Goal: Task Accomplishment & Management: Use online tool/utility

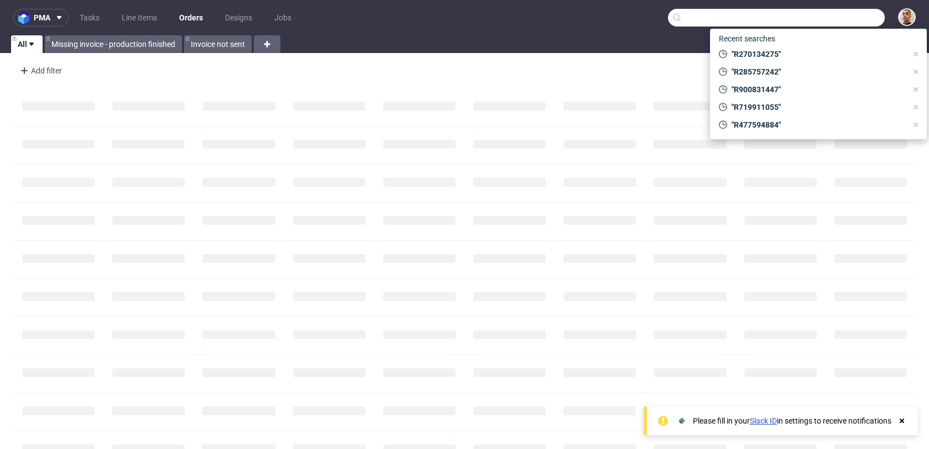
click at [843, 19] on input "text" at bounding box center [776, 18] width 217 height 18
paste input "R410666133"
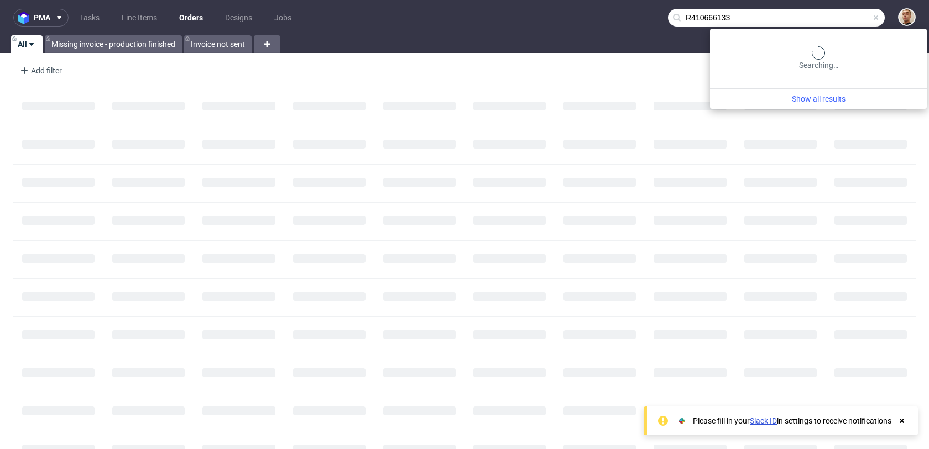
type input "R410666133"
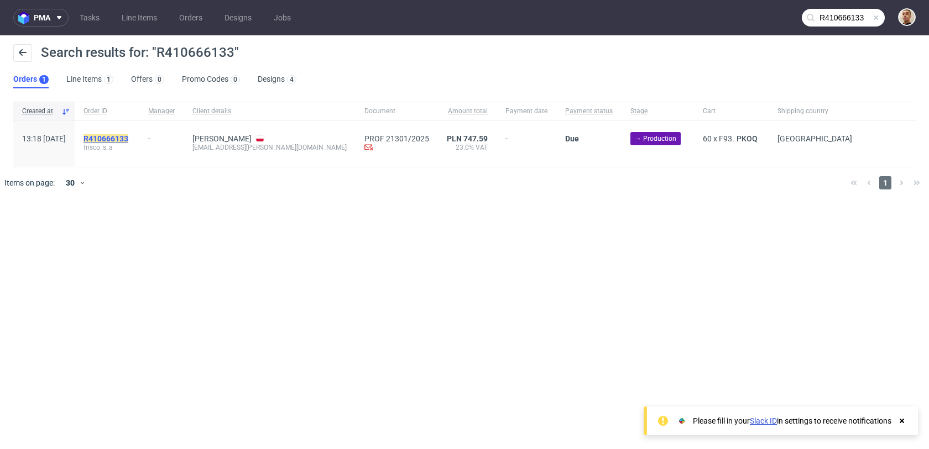
click at [128, 139] on mark "R410666133" at bounding box center [105, 138] width 45 height 9
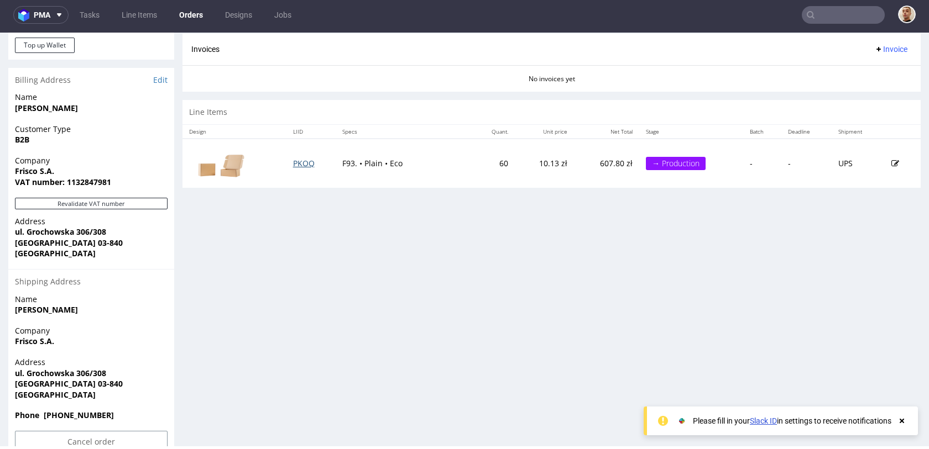
scroll to position [195, 0]
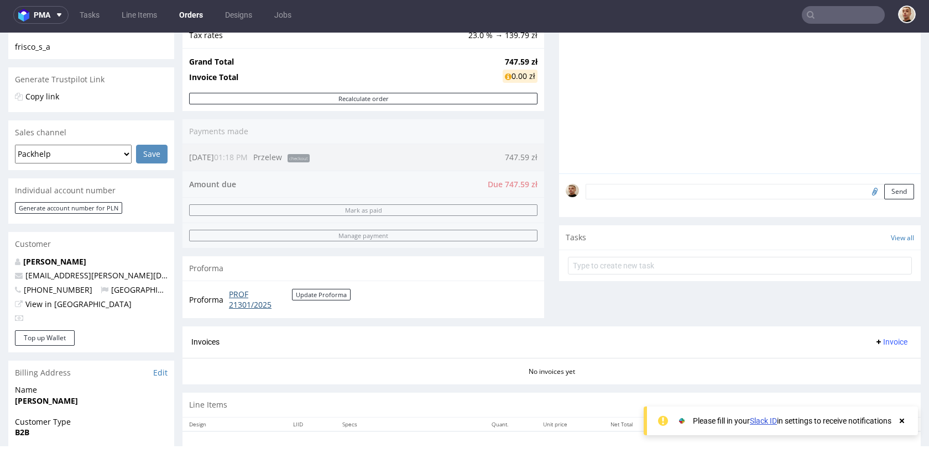
click at [260, 302] on link "PROF 21301/2025" at bounding box center [260, 300] width 63 height 22
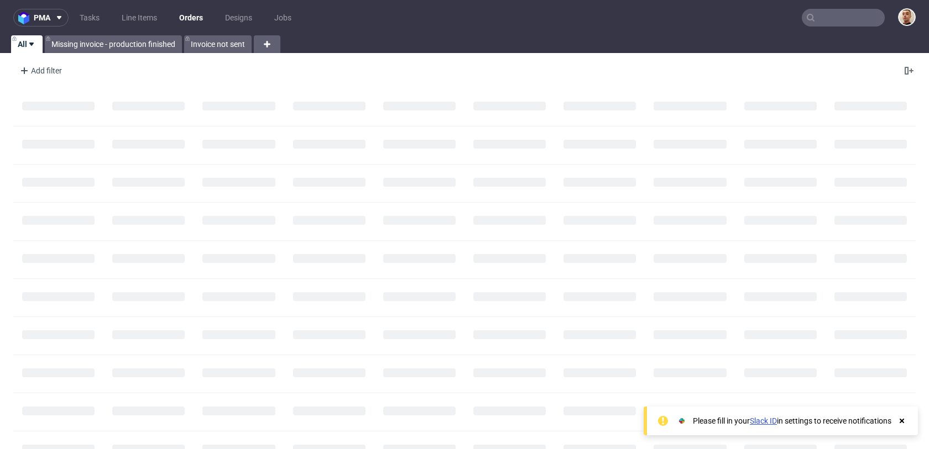
click at [857, 20] on input "text" at bounding box center [843, 18] width 83 height 18
paste input "R230999435"
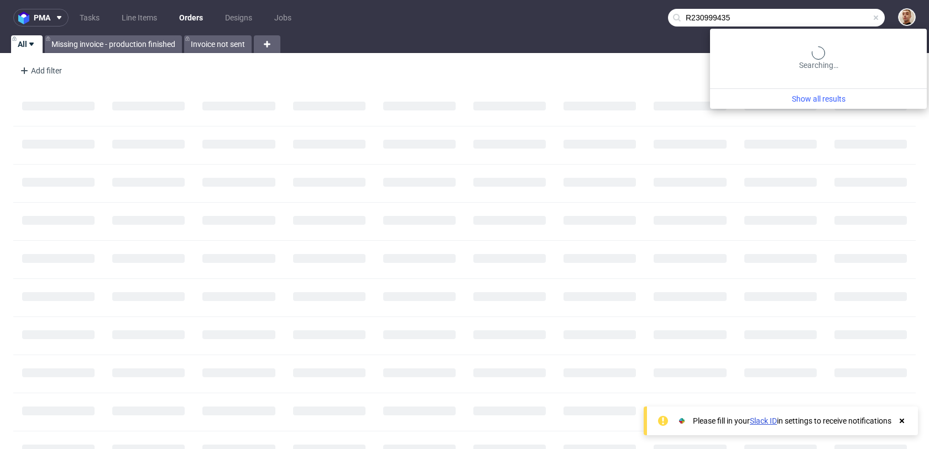
type input "R230999435"
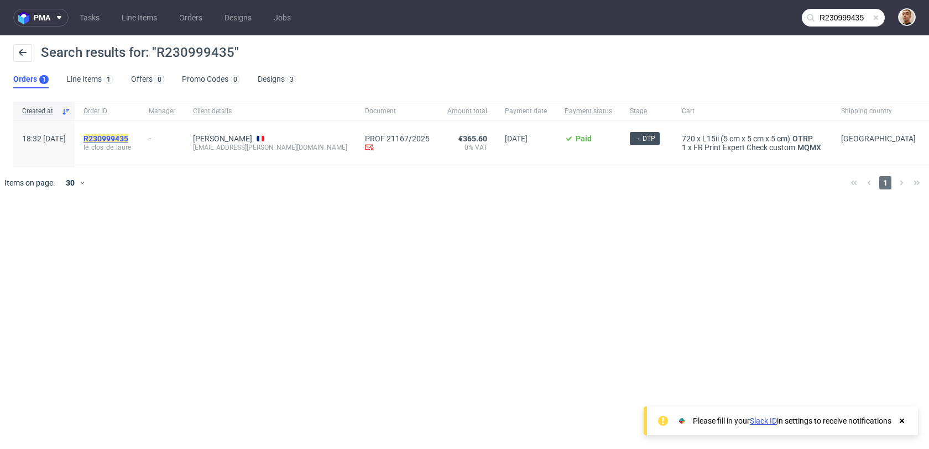
click at [128, 134] on mark "R230999435" at bounding box center [105, 138] width 45 height 9
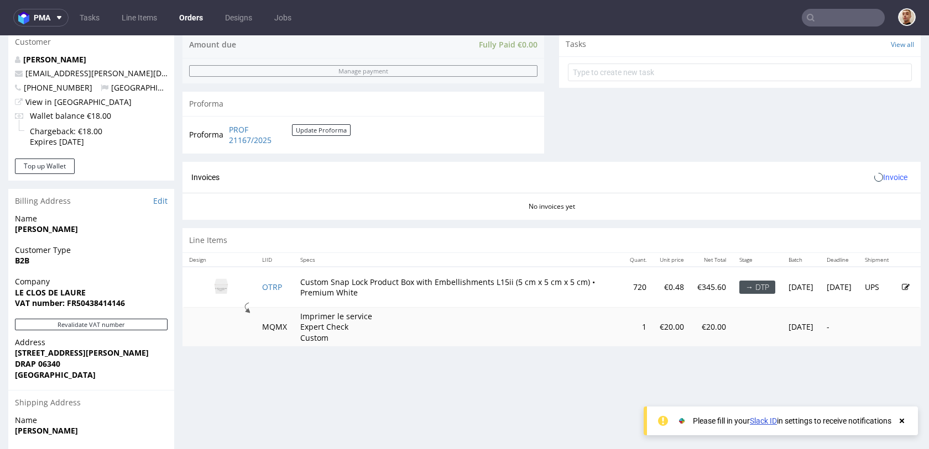
scroll to position [473, 0]
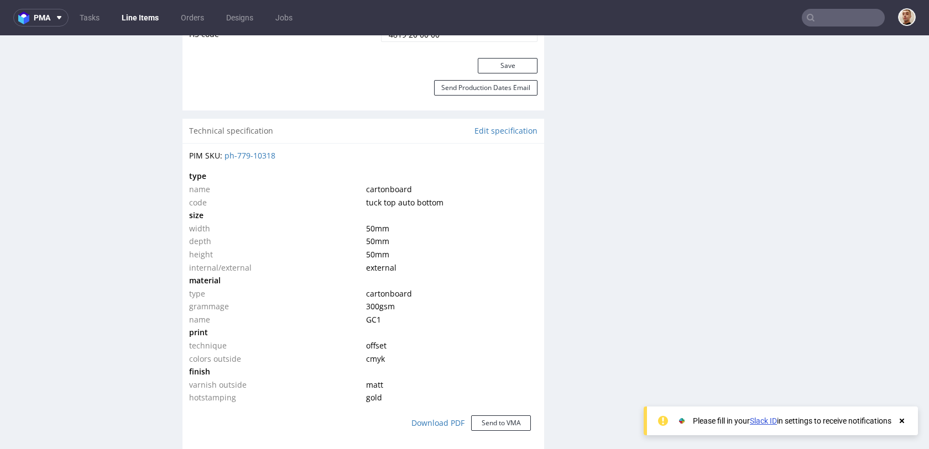
scroll to position [734, 0]
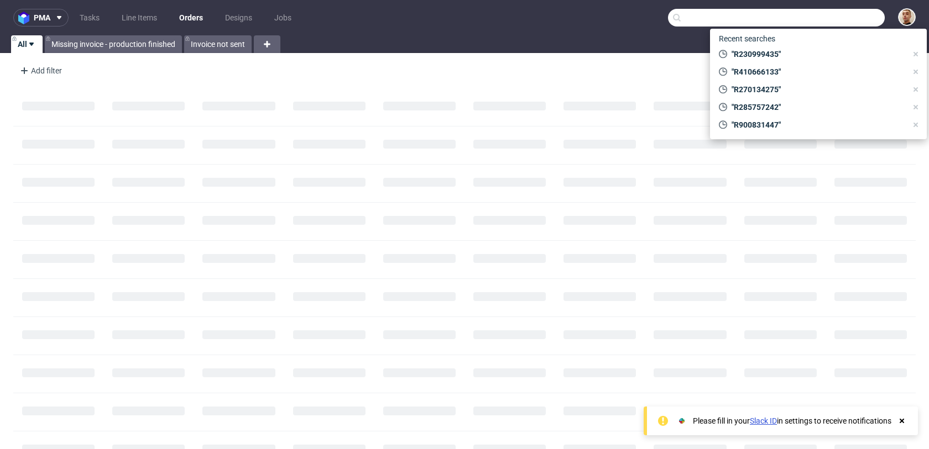
click at [819, 13] on input "text" at bounding box center [776, 18] width 217 height 18
paste input "R064738752"
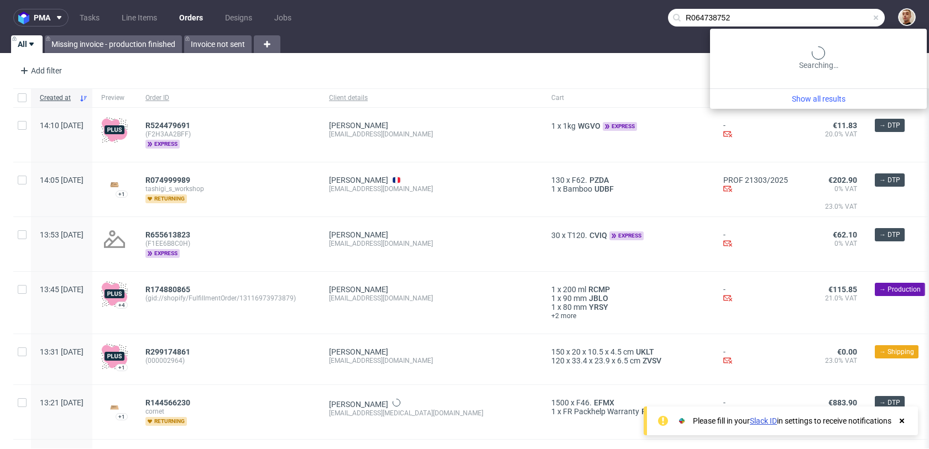
type input "R064738752"
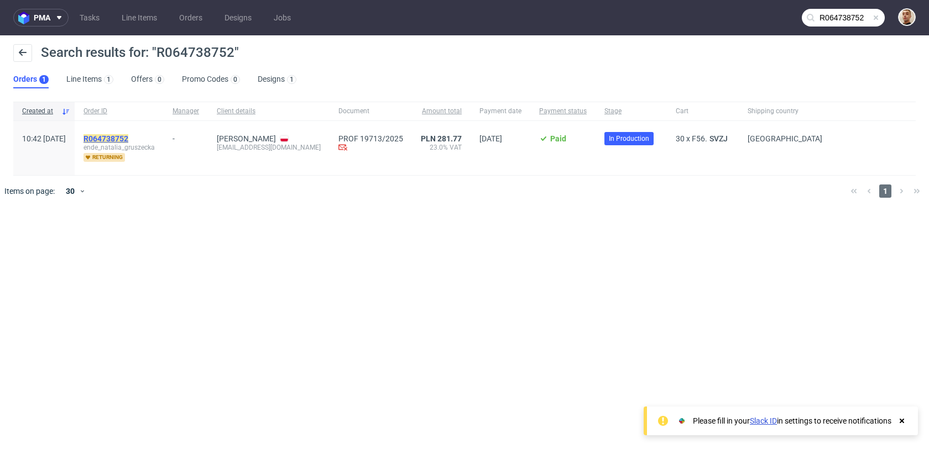
click at [128, 140] on mark "R064738752" at bounding box center [105, 138] width 45 height 9
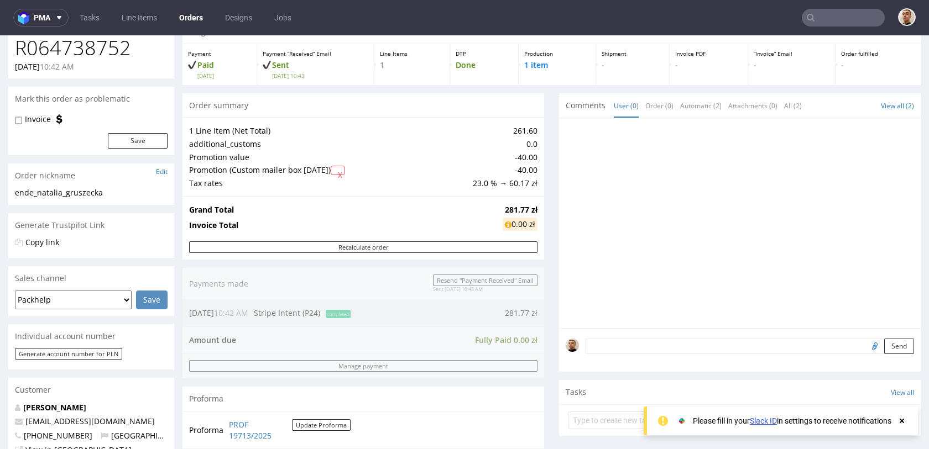
scroll to position [38, 0]
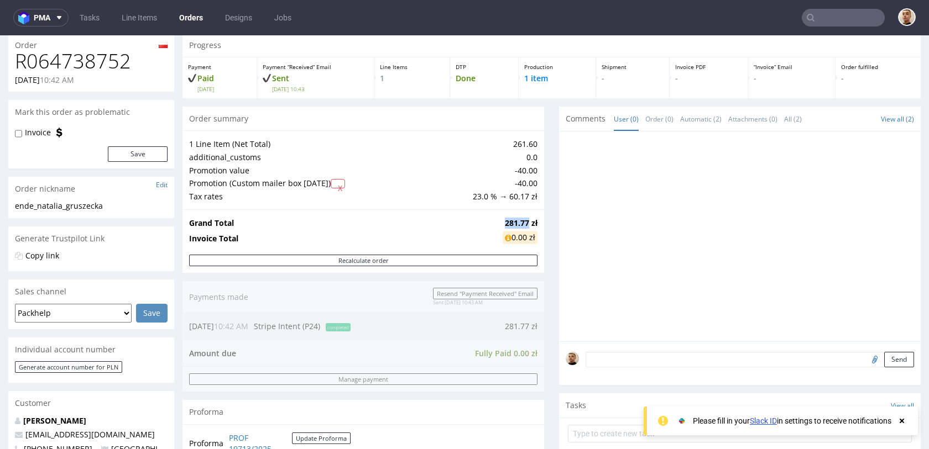
drag, startPoint x: 498, startPoint y: 223, endPoint x: 522, endPoint y: 222, distance: 24.4
click at [524, 224] on strong "281.77 zł" at bounding box center [521, 223] width 33 height 11
copy strong "281.77"
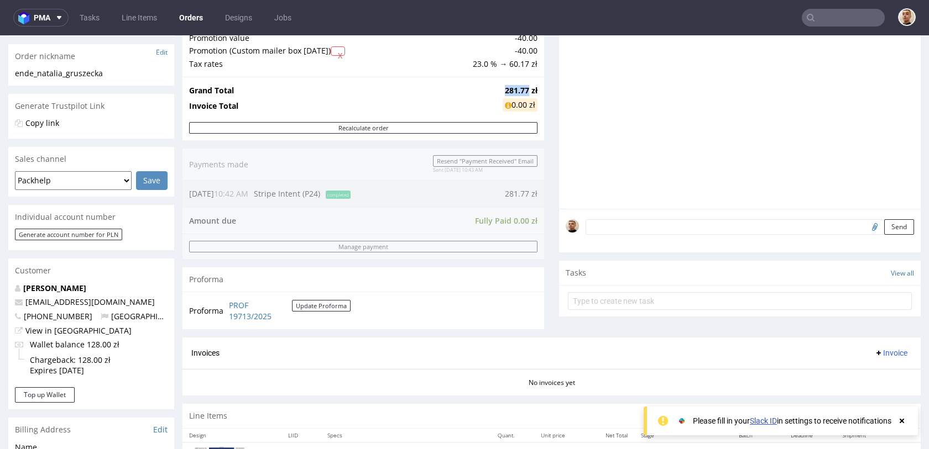
scroll to position [230, 0]
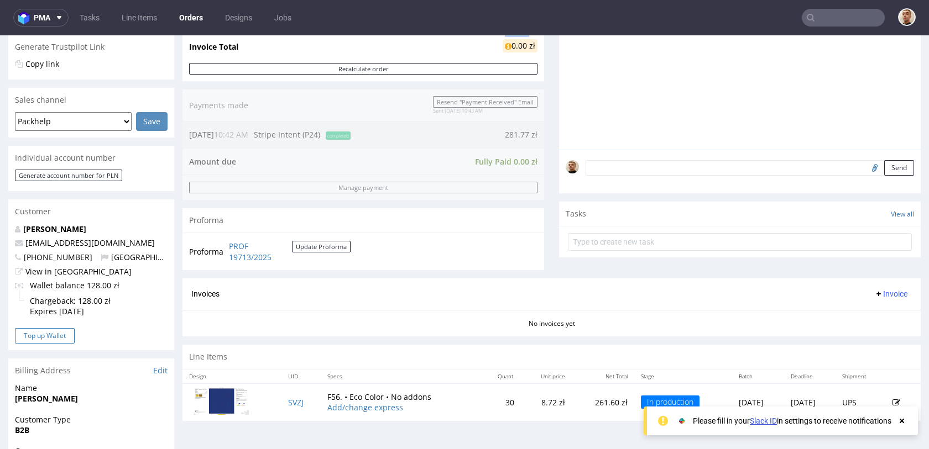
click at [57, 342] on button "Top up Wallet" at bounding box center [45, 335] width 60 height 15
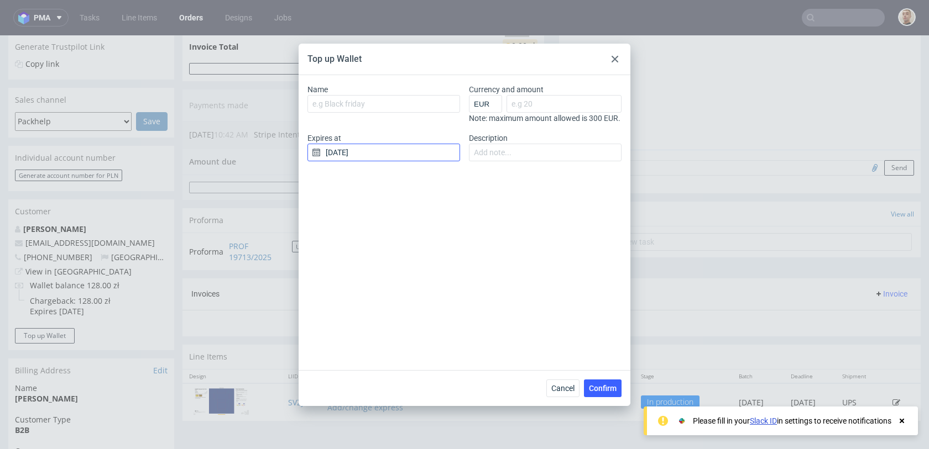
click at [399, 159] on input "[DATE]" at bounding box center [383, 153] width 153 height 18
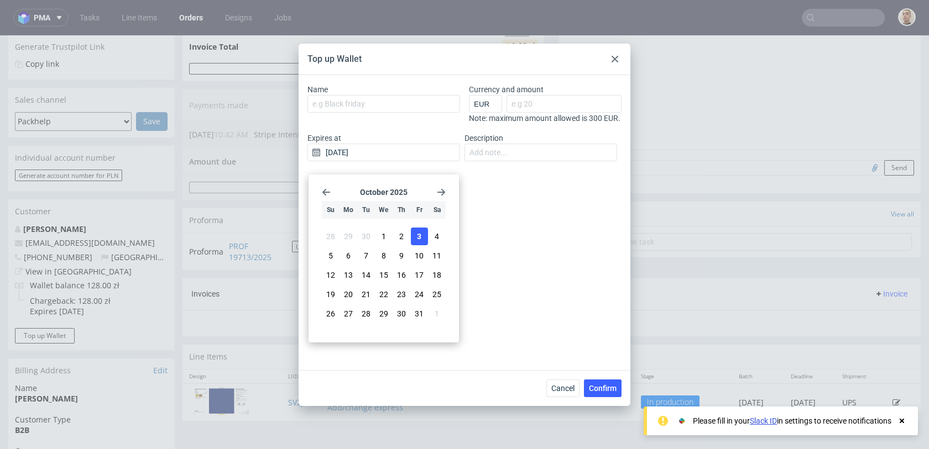
click at [443, 192] on use "Go forward 1 month" at bounding box center [441, 192] width 8 height 7
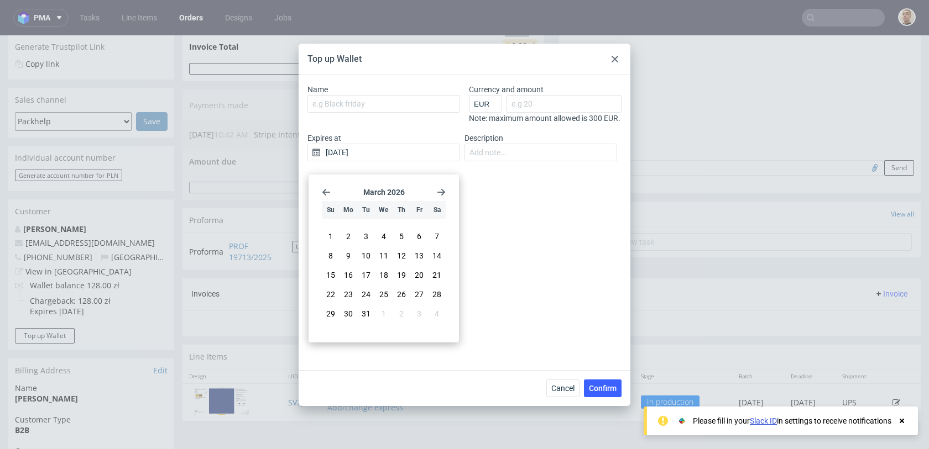
click at [443, 192] on use "Go forward 1 month" at bounding box center [441, 192] width 8 height 7
click at [333, 320] on span "31" at bounding box center [330, 325] width 9 height 11
type input "31/05/2026"
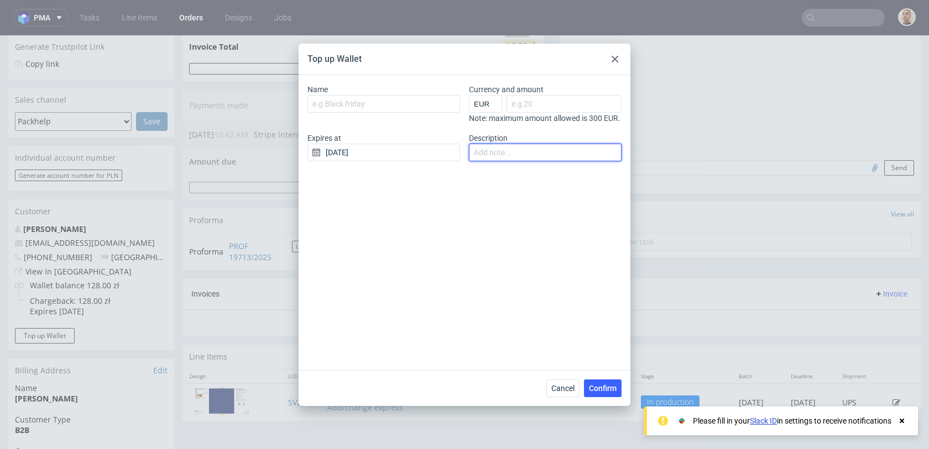
click at [492, 161] on input "Description" at bounding box center [545, 153] width 153 height 18
type input "order R064738752 cancelled"
click at [486, 103] on select "EUR GBP PLN SEK RON" at bounding box center [485, 104] width 33 height 18
select select "PLN"
click at [469, 95] on select "EUR GBP PLN SEK RON" at bounding box center [485, 104] width 33 height 18
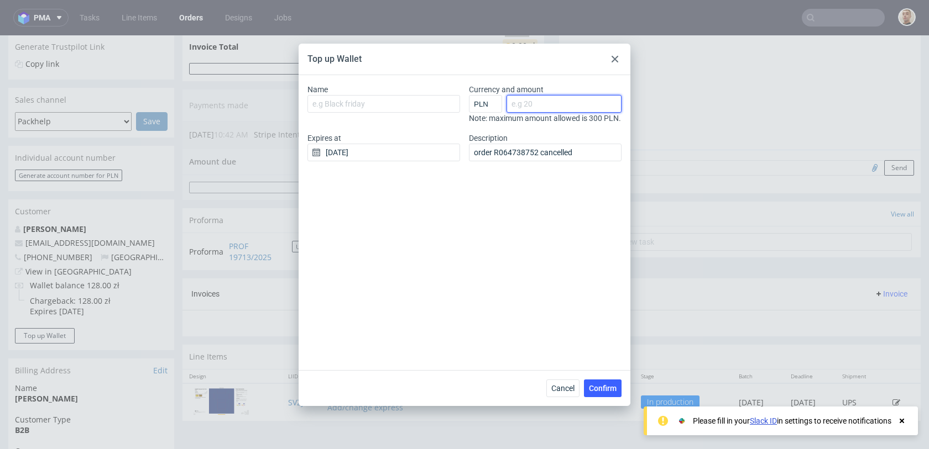
click at [528, 106] on input "Currency and amount" at bounding box center [563, 104] width 115 height 18
paste input "281.77"
type input "281.77"
click at [419, 107] on input "Name" at bounding box center [383, 104] width 153 height 18
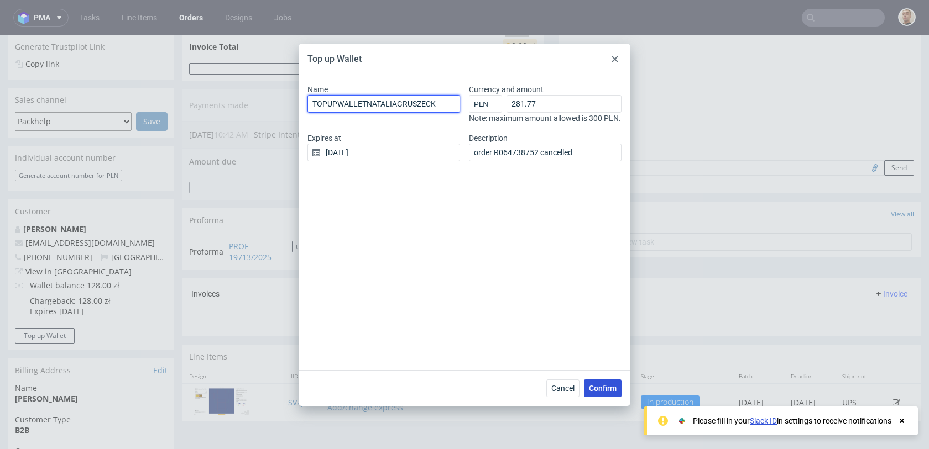
type input "TOPUPWALLETNATALIAGRUSZECK"
click at [601, 390] on span "Confirm" at bounding box center [603, 389] width 28 height 8
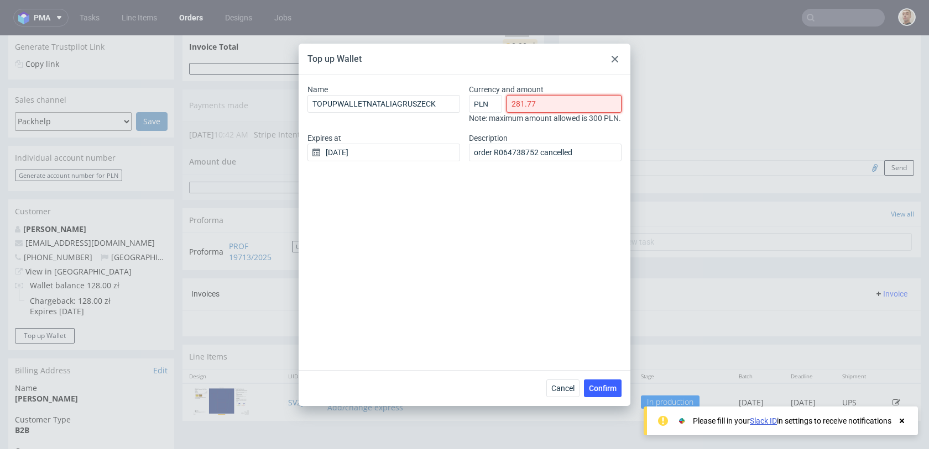
click at [563, 103] on input "281.77" at bounding box center [563, 104] width 115 height 18
type input "281.7"
type input "282"
click at [608, 383] on button "Confirm" at bounding box center [603, 389] width 38 height 18
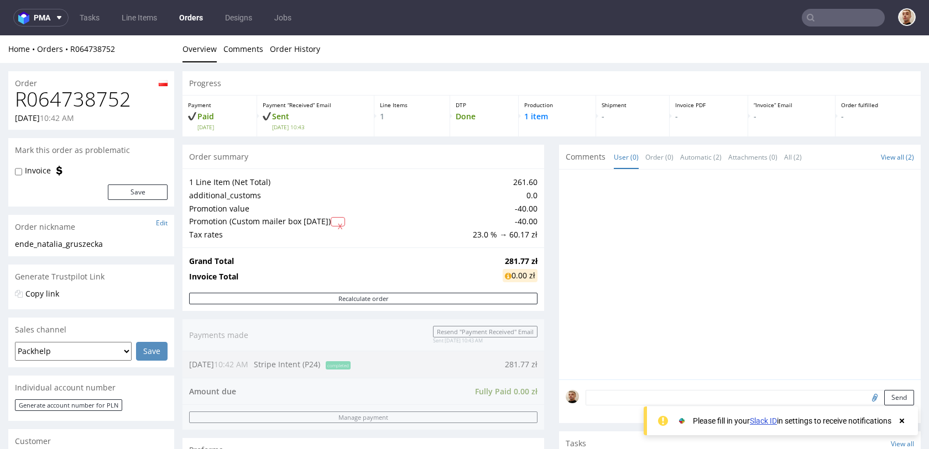
click at [35, 168] on label "Invoice" at bounding box center [38, 170] width 26 height 11
click at [22, 168] on input "Invoice" at bounding box center [18, 172] width 7 height 9
checkbox input "true"
click at [114, 188] on button "Save" at bounding box center [138, 192] width 60 height 15
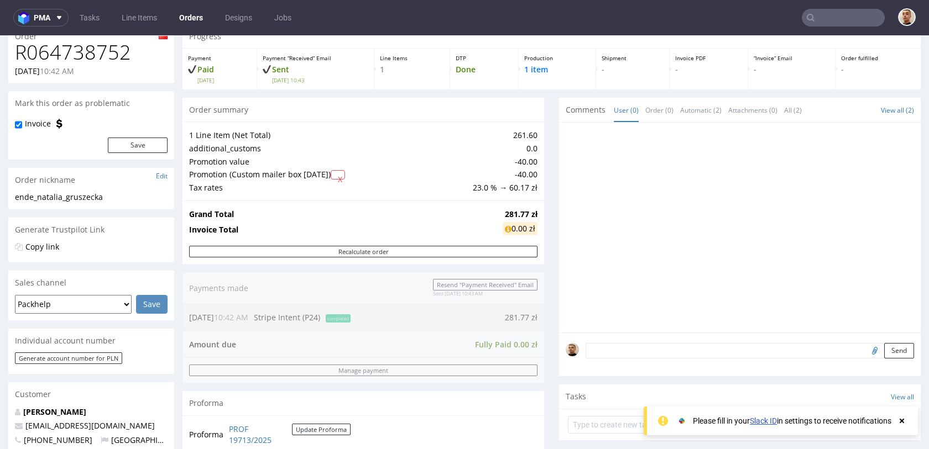
scroll to position [149, 0]
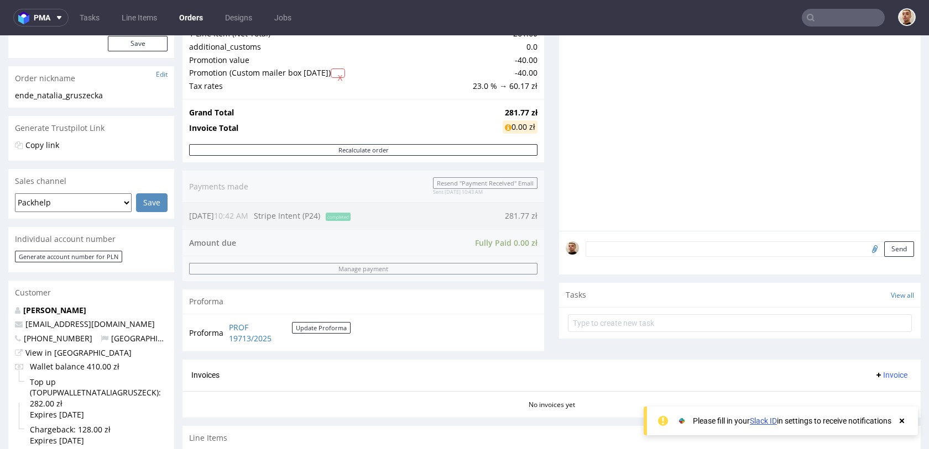
click at [603, 252] on textarea at bounding box center [749, 249] width 328 height 15
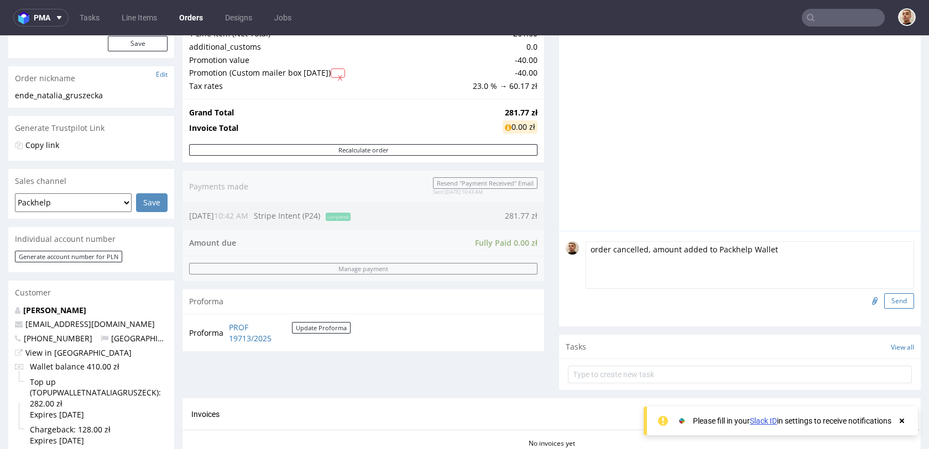
type textarea "order cancelled, amount added to Packhelp Wallet"
click at [884, 305] on button "Send" at bounding box center [899, 301] width 30 height 15
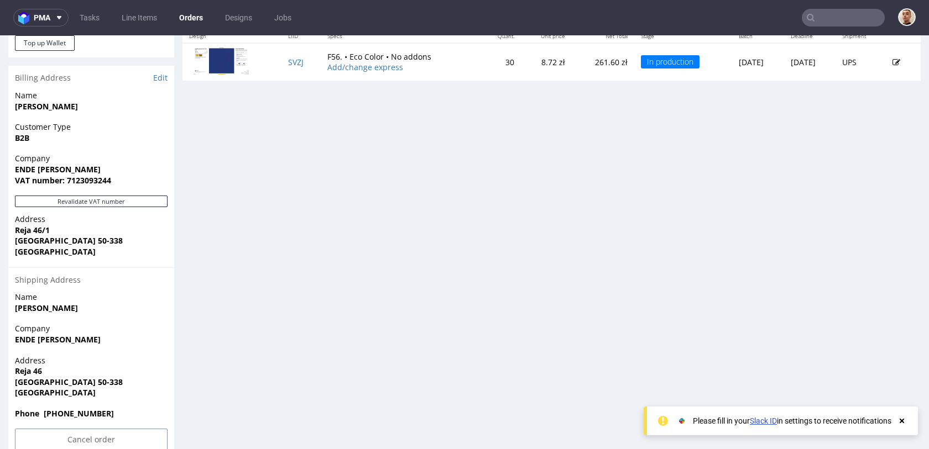
scroll to position [547, 0]
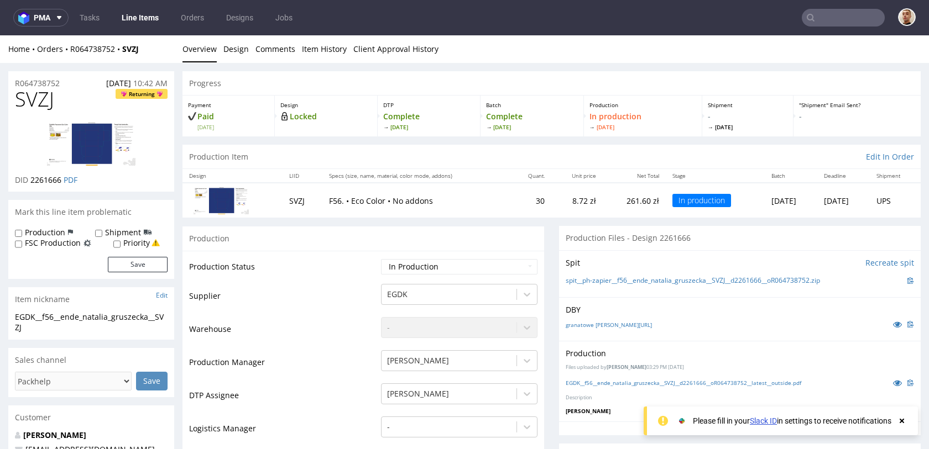
click at [67, 74] on div "R064738752 16.09.2025 10:42 AM" at bounding box center [91, 80] width 166 height 18
drag, startPoint x: 67, startPoint y: 81, endPoint x: 0, endPoint y: 81, distance: 66.9
copy p "R064738752"
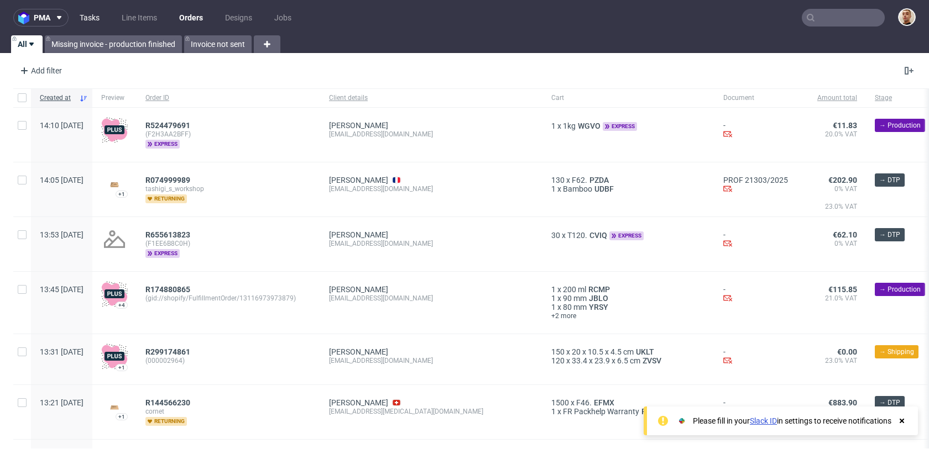
click at [92, 13] on link "Tasks" at bounding box center [89, 18] width 33 height 18
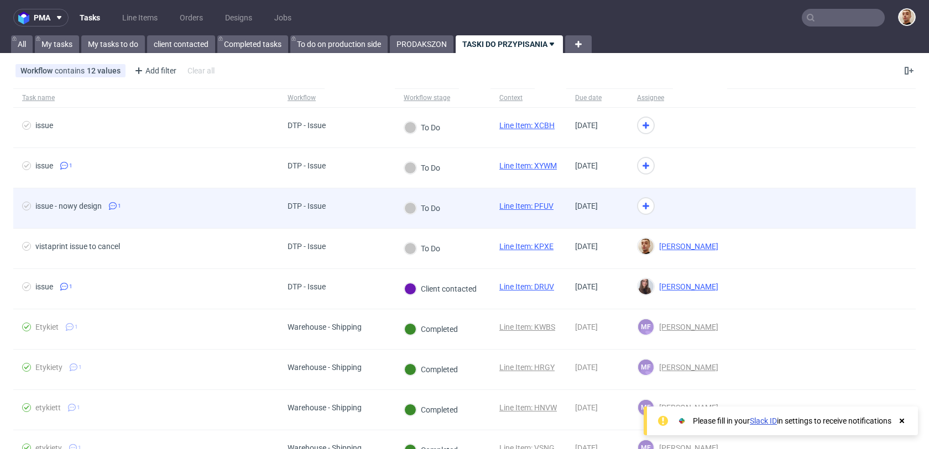
click at [330, 218] on div "DTP - Issue" at bounding box center [307, 209] width 56 height 40
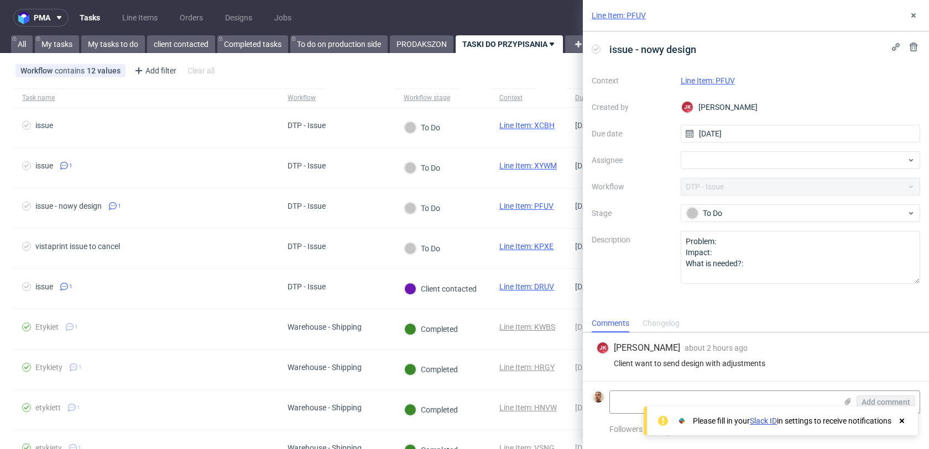
click at [724, 83] on link "Line Item: PFUV" at bounding box center [708, 80] width 54 height 9
click at [689, 161] on div at bounding box center [801, 160] width 240 height 18
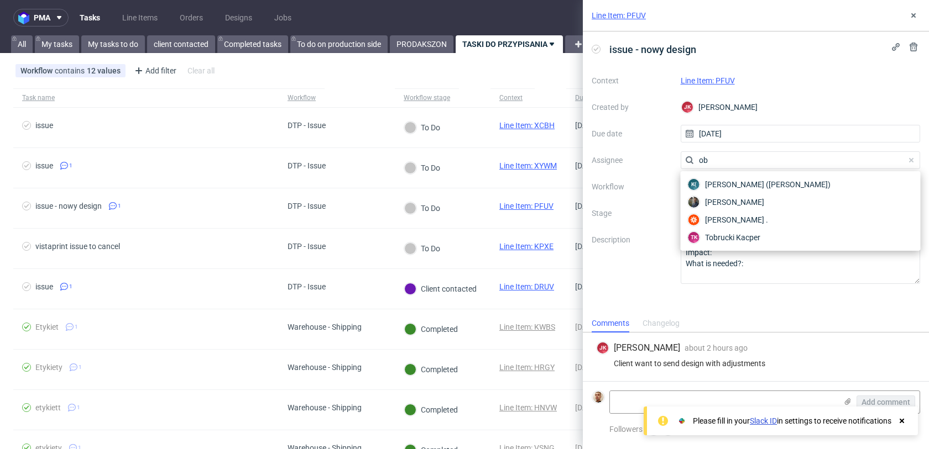
type input "o"
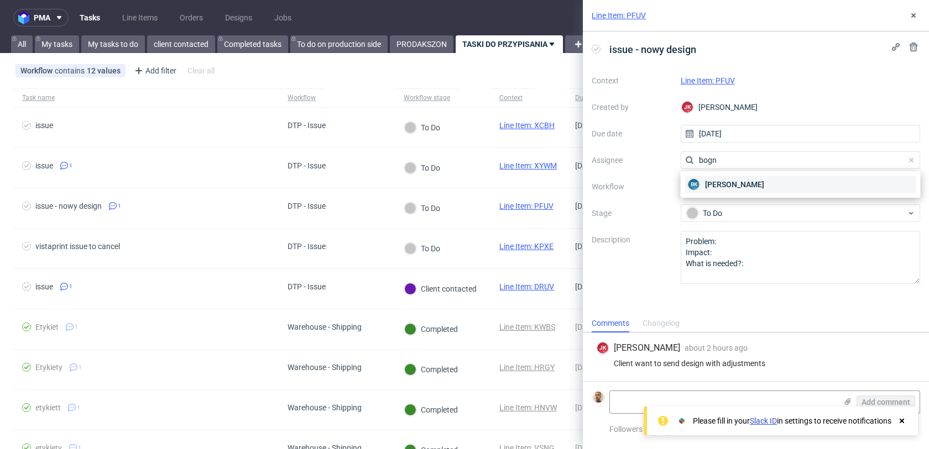
type input "bogn"
click at [697, 190] on figcaption "BK" at bounding box center [693, 184] width 11 height 11
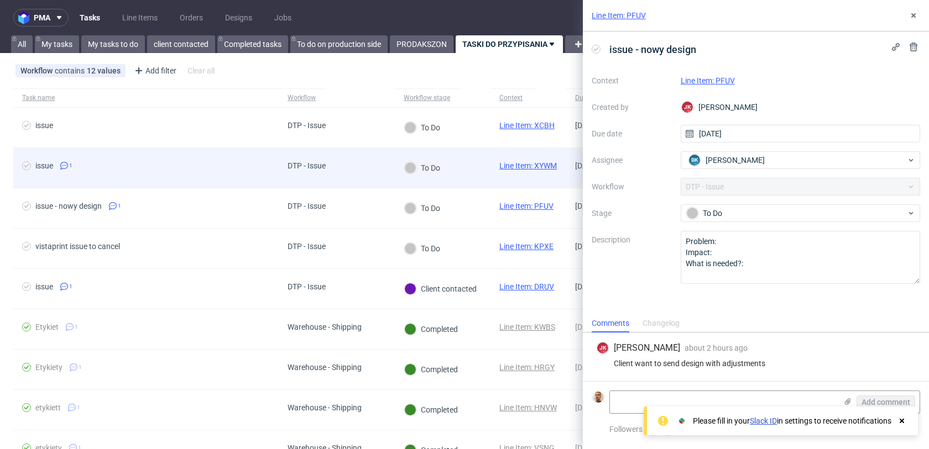
click at [421, 175] on div "To Do" at bounding box center [422, 168] width 55 height 40
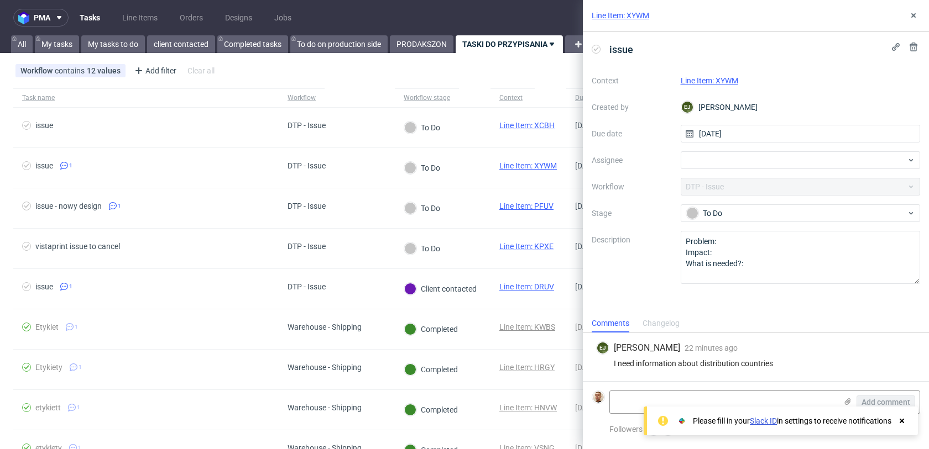
click at [697, 81] on link "Line Item: XYWM" at bounding box center [709, 80] width 57 height 9
click at [724, 163] on div at bounding box center [801, 160] width 240 height 18
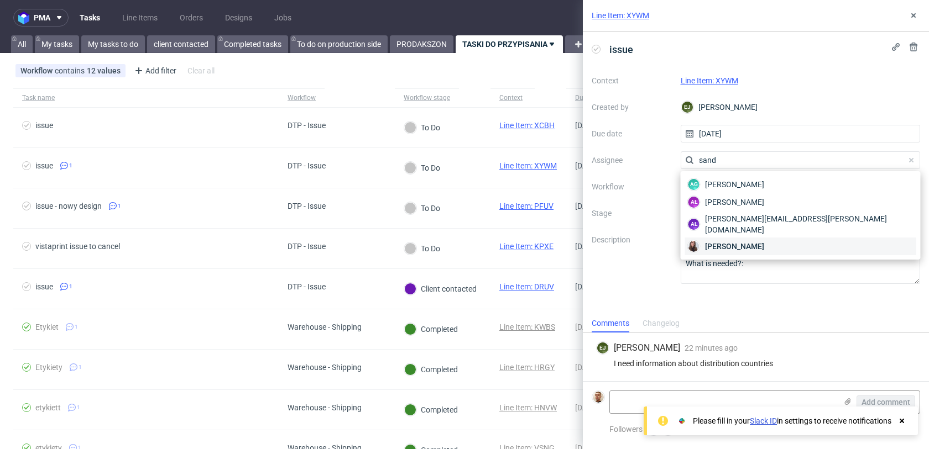
type input "sand"
click at [714, 241] on span "[PERSON_NAME]" at bounding box center [734, 246] width 59 height 11
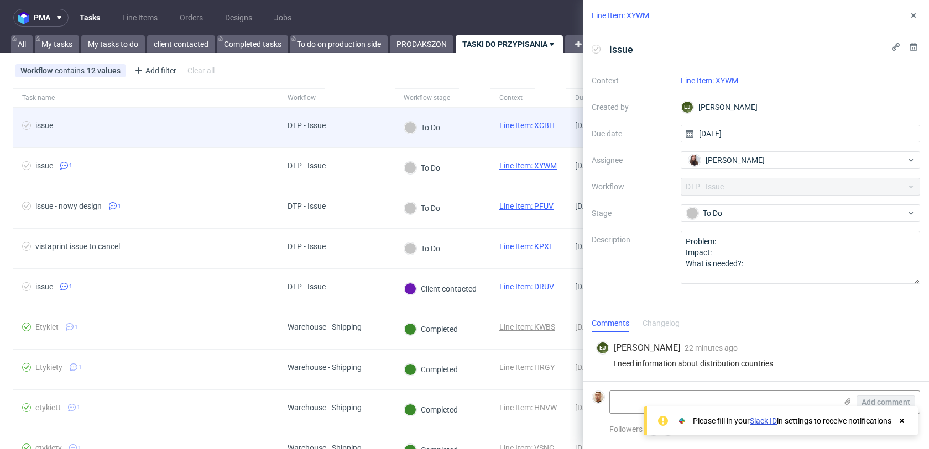
click at [477, 118] on div "To Do" at bounding box center [443, 128] width 96 height 40
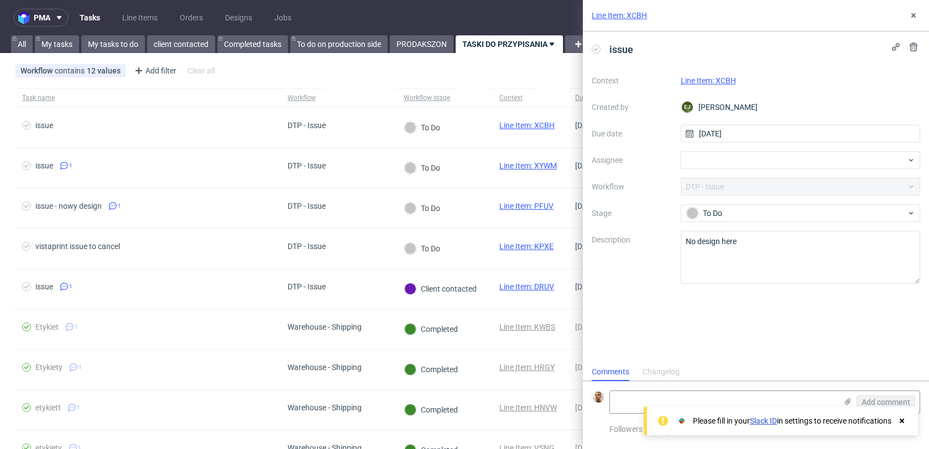
scroll to position [9, 0]
click at [698, 77] on link "Line Item: XCBH" at bounding box center [708, 80] width 55 height 9
click at [697, 156] on div at bounding box center [801, 160] width 240 height 18
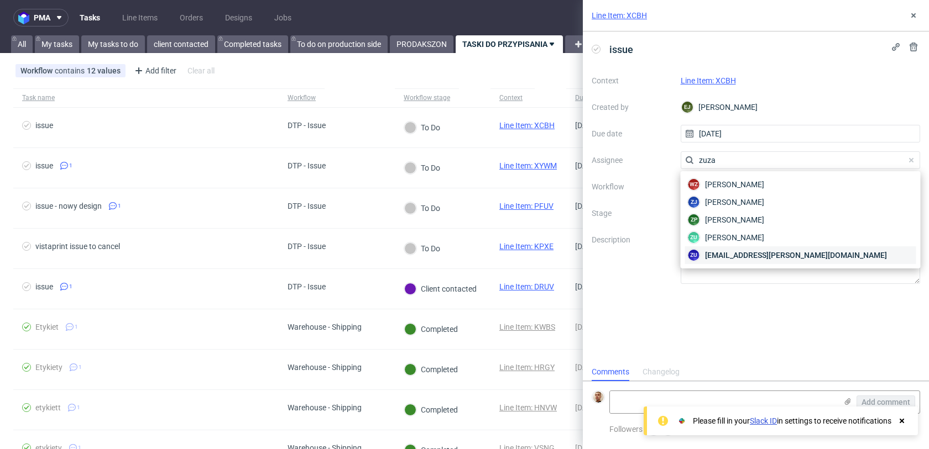
type input "zuza"
click at [721, 253] on span "zuzanna.mazurek@packhelp.com" at bounding box center [796, 255] width 182 height 11
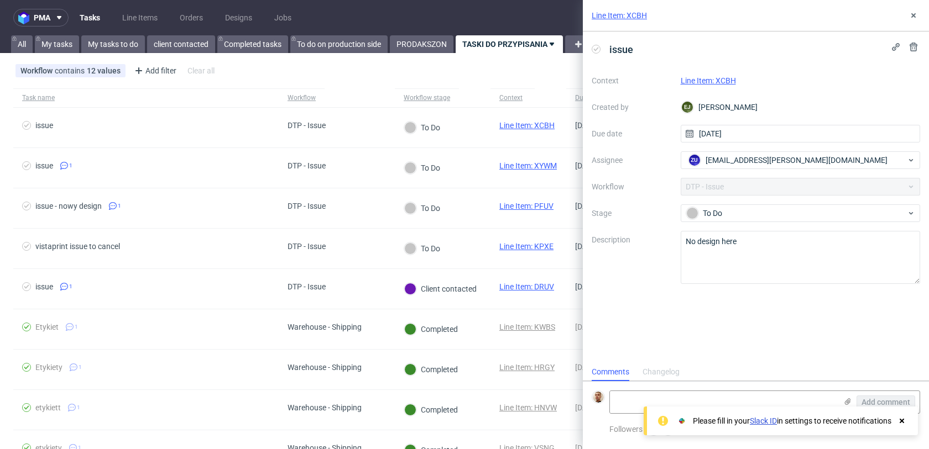
click at [614, 16] on link "Line Item: XCBH" at bounding box center [619, 15] width 55 height 11
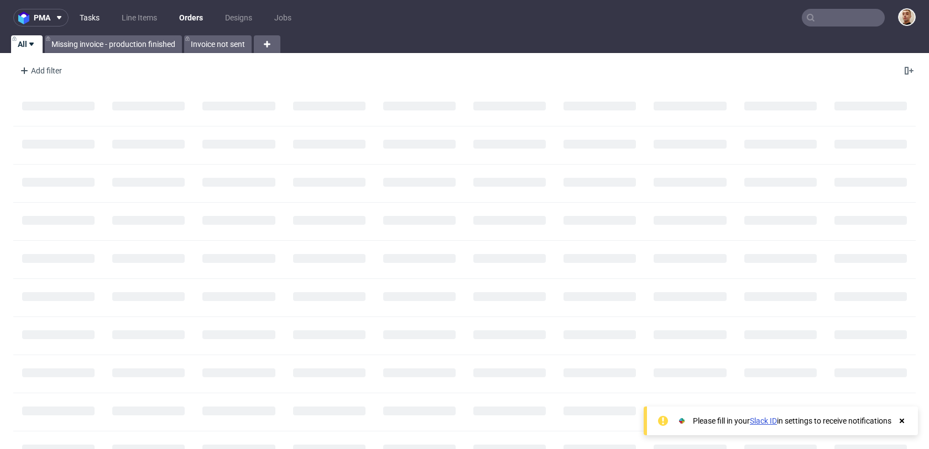
click at [94, 19] on link "Tasks" at bounding box center [89, 18] width 33 height 18
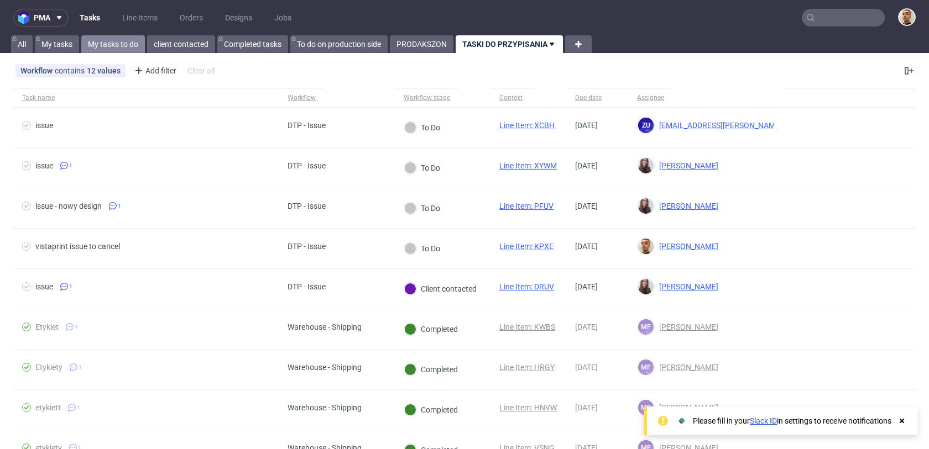
click at [127, 46] on link "My tasks to do" at bounding box center [113, 44] width 64 height 18
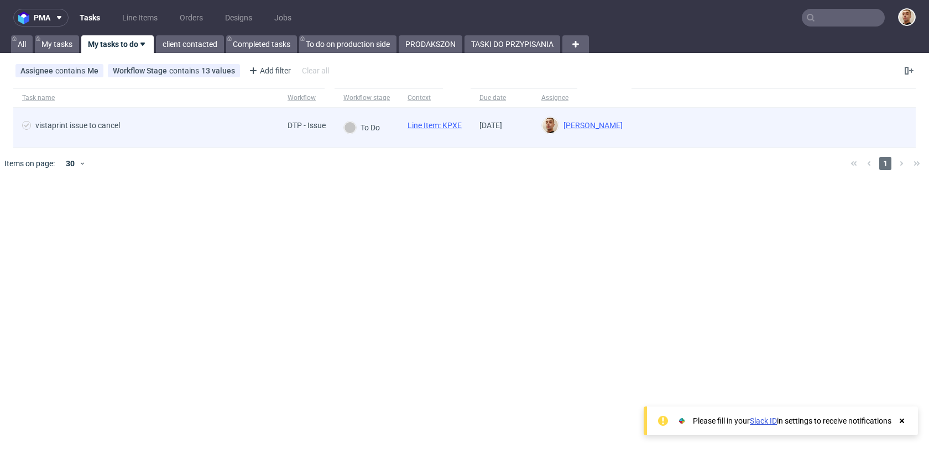
click at [194, 118] on div "vistaprint issue to cancel" at bounding box center [145, 128] width 265 height 40
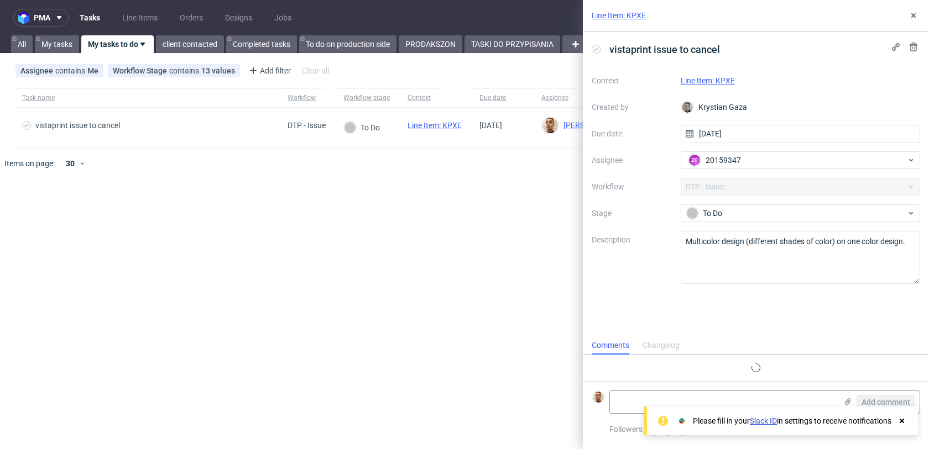
scroll to position [9, 0]
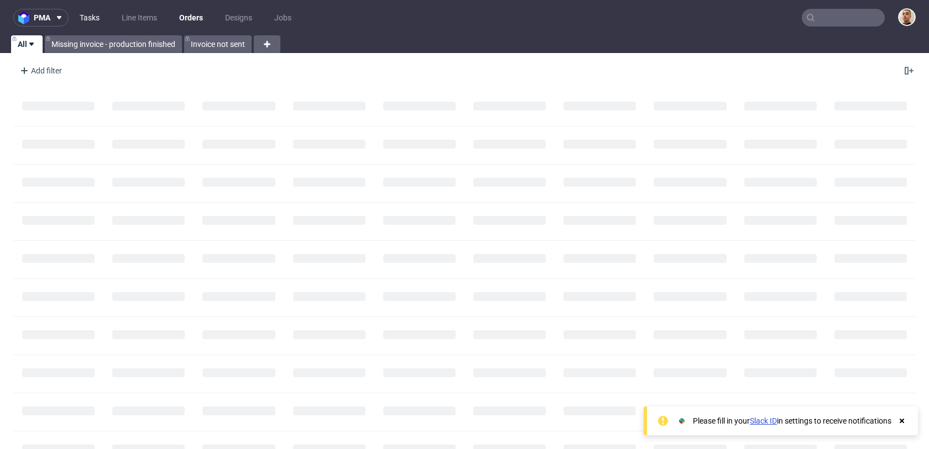
click at [101, 14] on link "Tasks" at bounding box center [89, 18] width 33 height 18
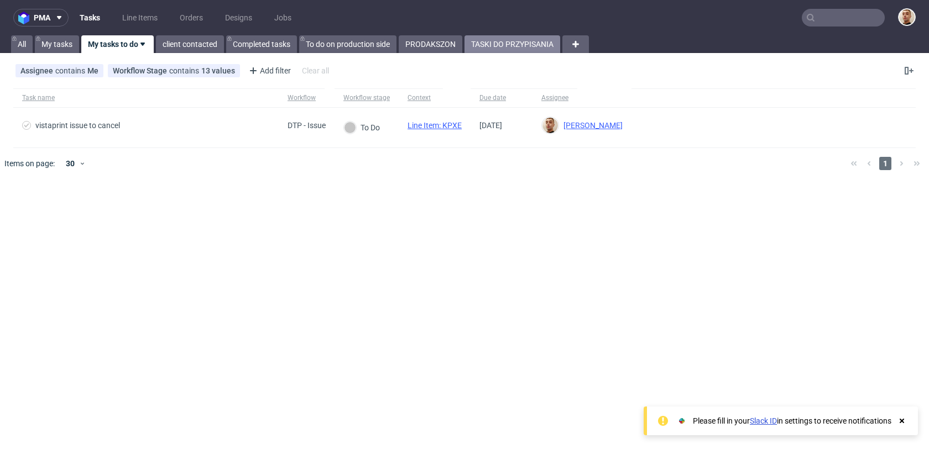
click at [496, 49] on link "TASKI DO PRZYPISANIA" at bounding box center [512, 44] width 96 height 18
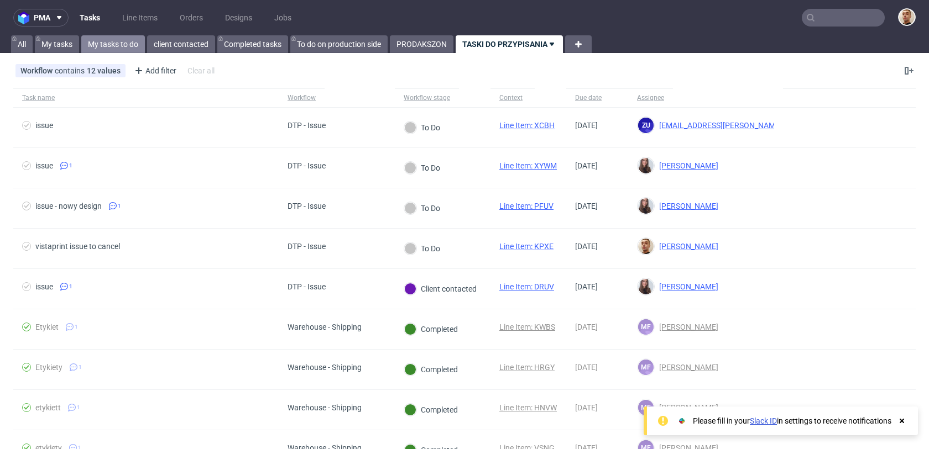
click at [98, 43] on link "My tasks to do" at bounding box center [113, 44] width 64 height 18
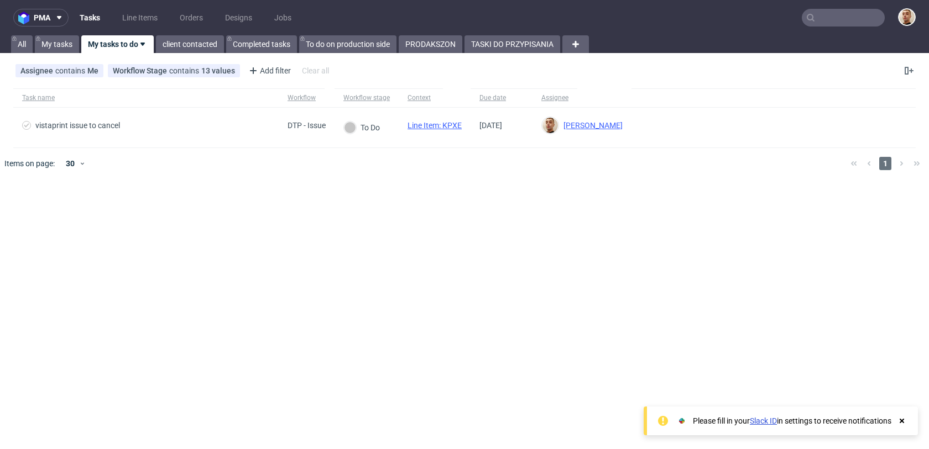
click at [825, 8] on nav "pma Tasks Line Items Orders Designs Jobs" at bounding box center [464, 17] width 929 height 35
click at [828, 14] on input "text" at bounding box center [843, 18] width 83 height 18
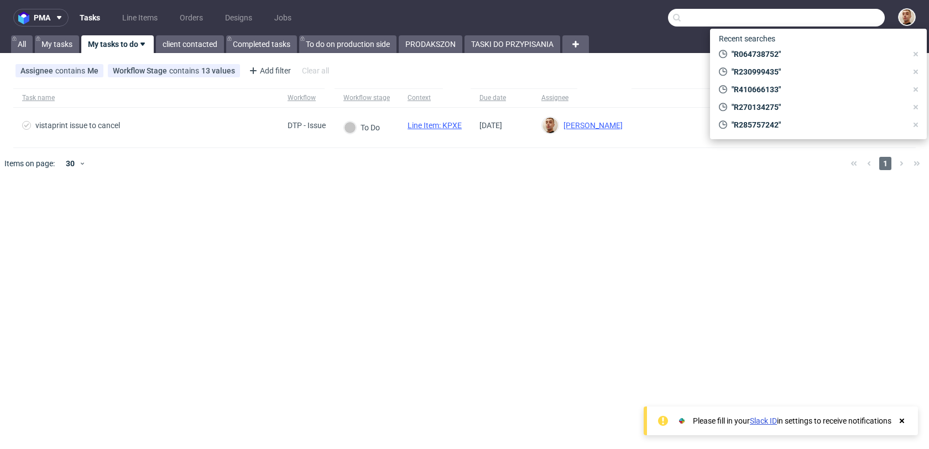
paste input "R744203906"
type input "R744203906"
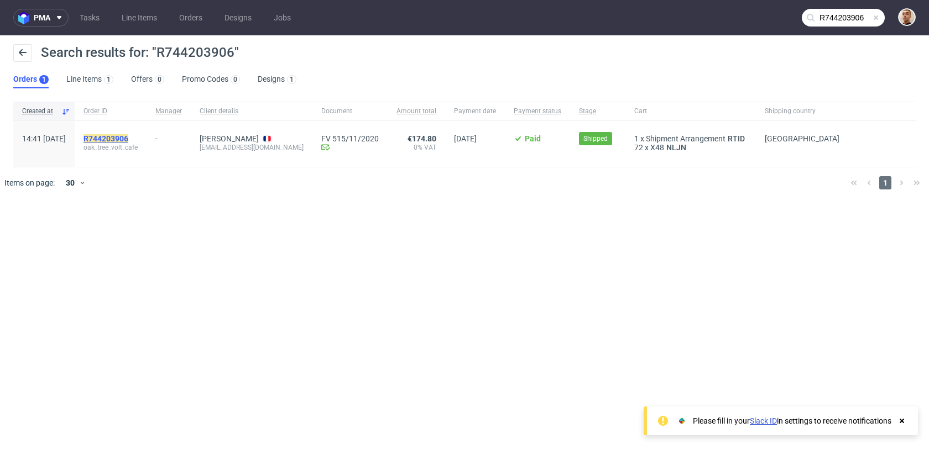
click at [128, 139] on mark "R744203906" at bounding box center [105, 138] width 45 height 9
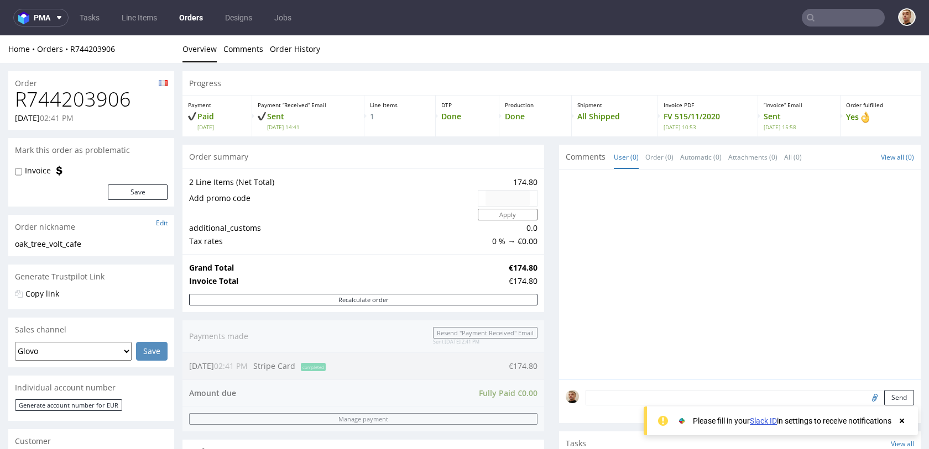
click at [817, 17] on input "text" at bounding box center [843, 18] width 83 height 18
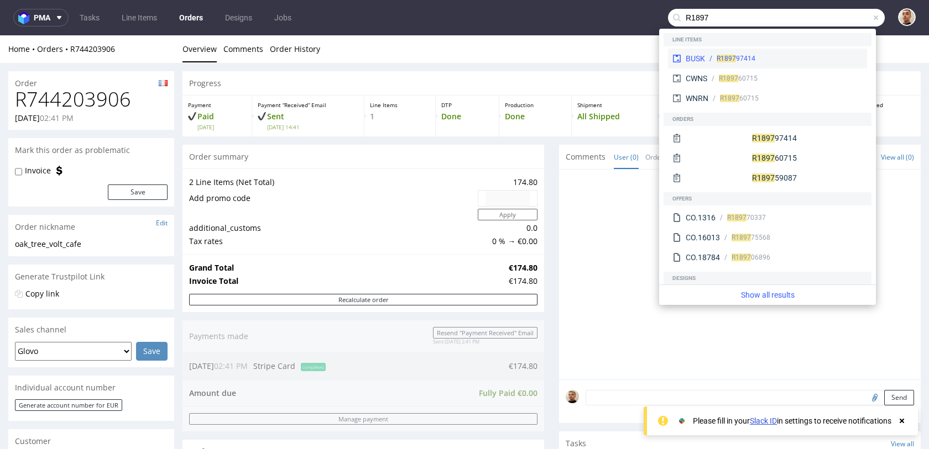
type input "R1897"
click at [744, 59] on div "R1897 97414" at bounding box center [736, 59] width 39 height 10
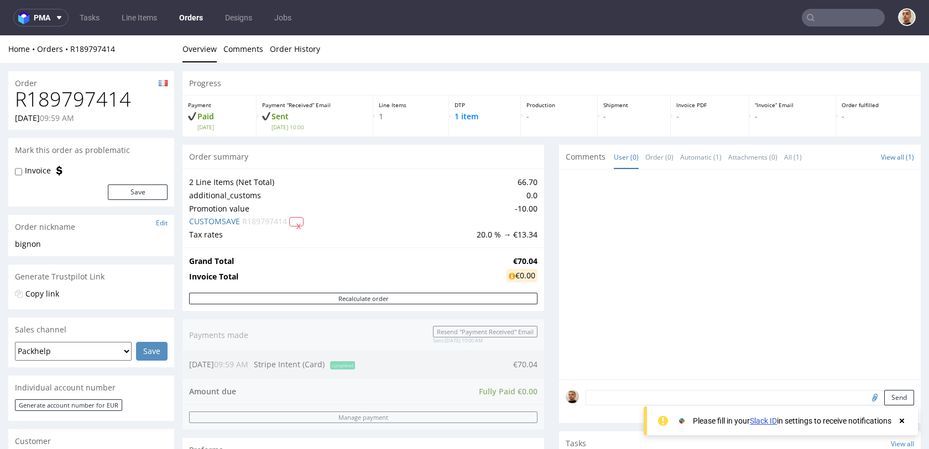
click at [844, 20] on input "text" at bounding box center [843, 18] width 83 height 18
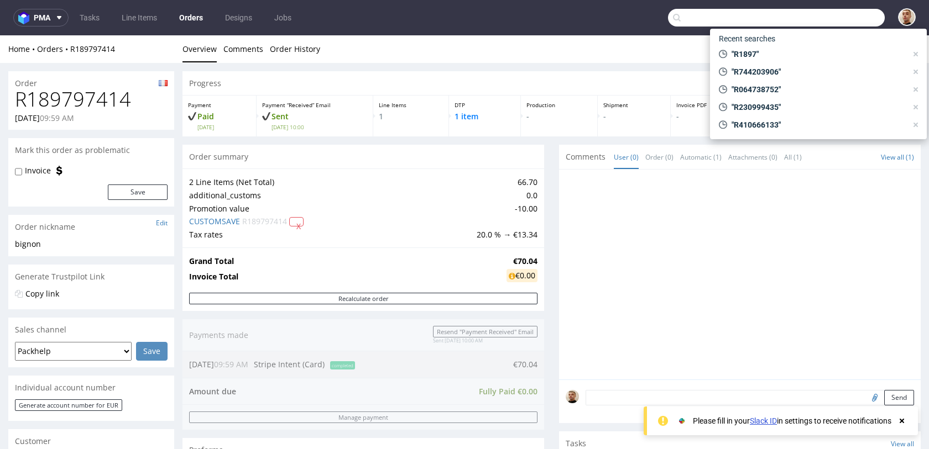
paste input "R187783894"
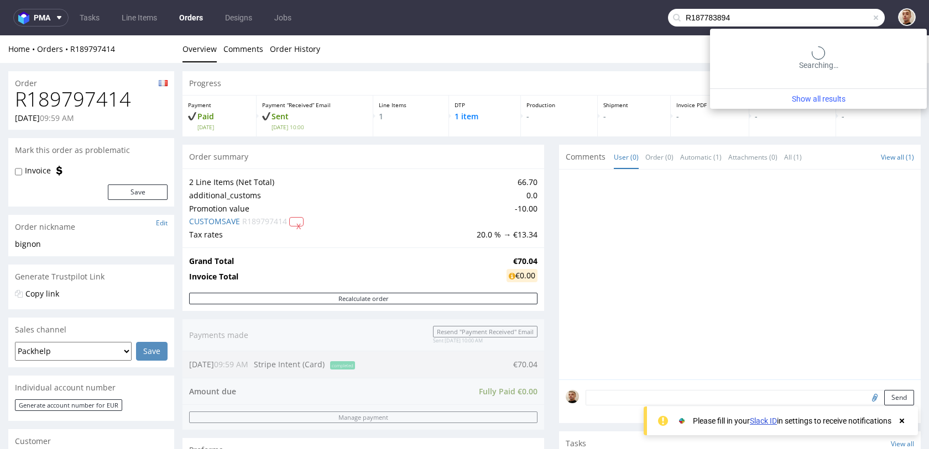
type input "R187783894"
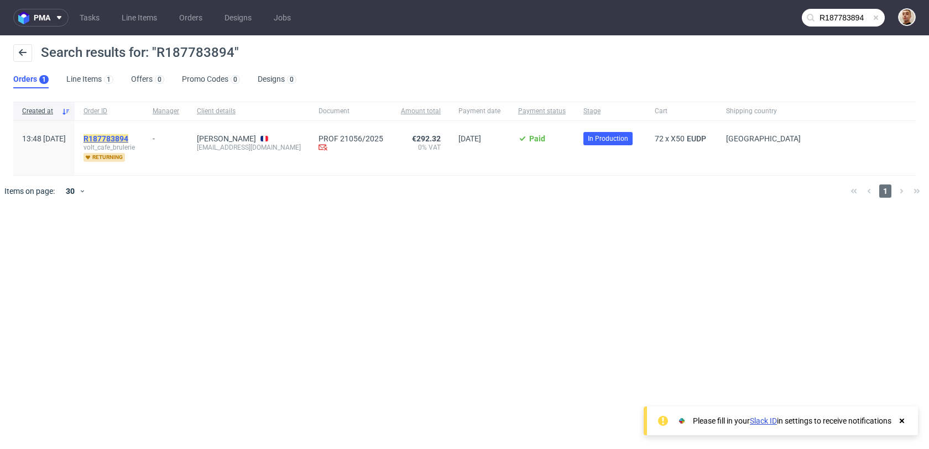
click at [128, 137] on mark "R187783894" at bounding box center [105, 138] width 45 height 9
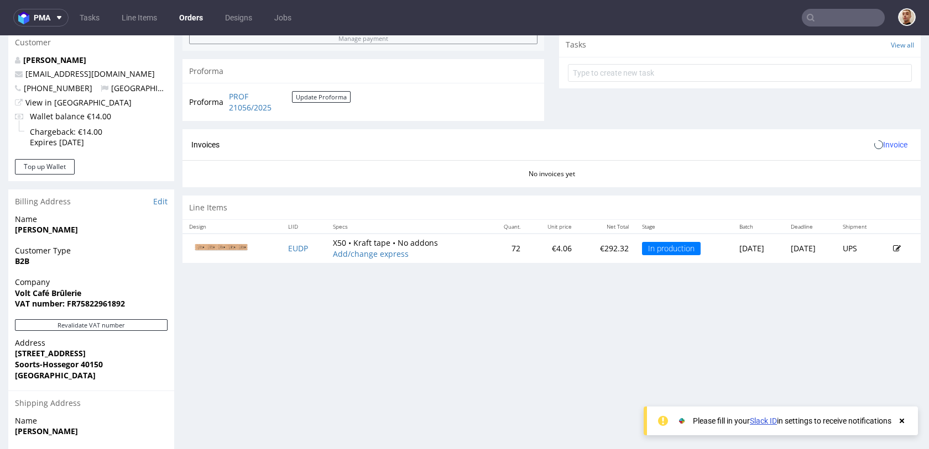
scroll to position [404, 0]
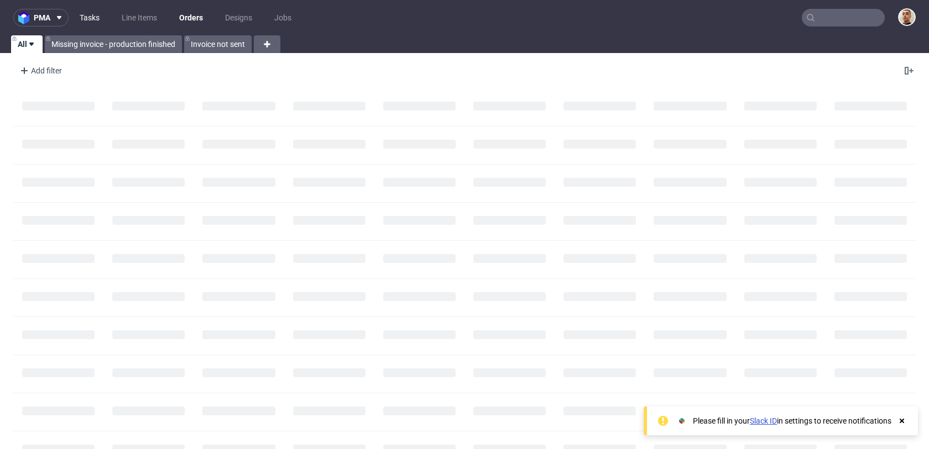
click at [91, 17] on link "Tasks" at bounding box center [89, 18] width 33 height 18
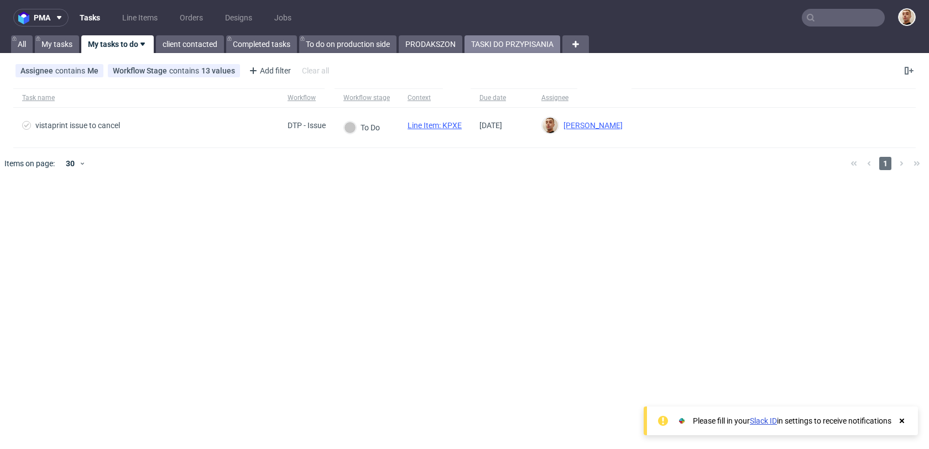
click at [525, 42] on link "TASKI DO PRZYPISANIA" at bounding box center [512, 44] width 96 height 18
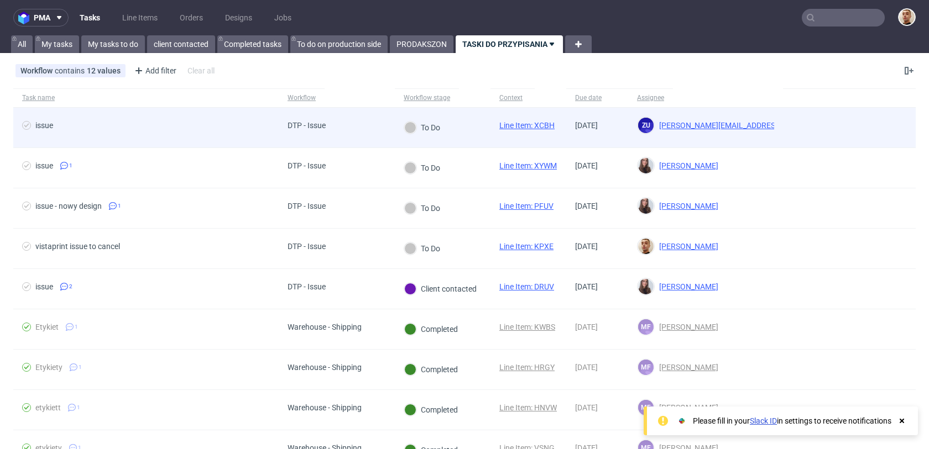
click at [815, 130] on div at bounding box center [849, 128] width 133 height 40
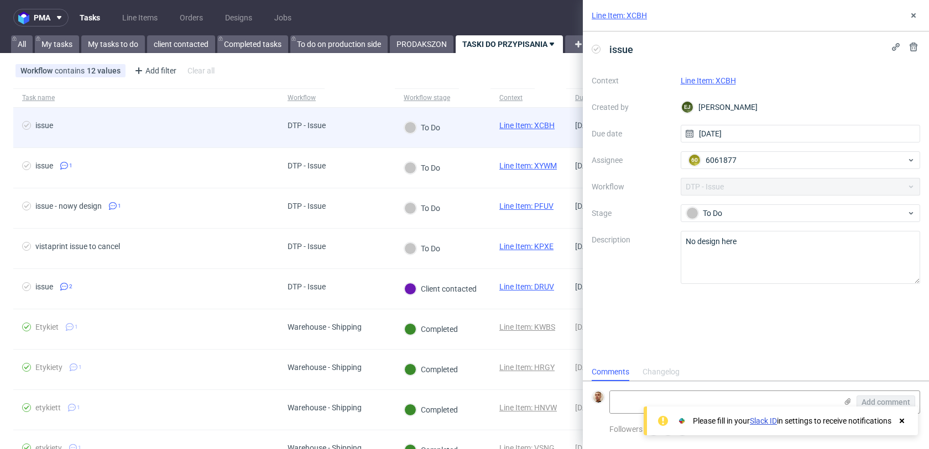
scroll to position [9, 0]
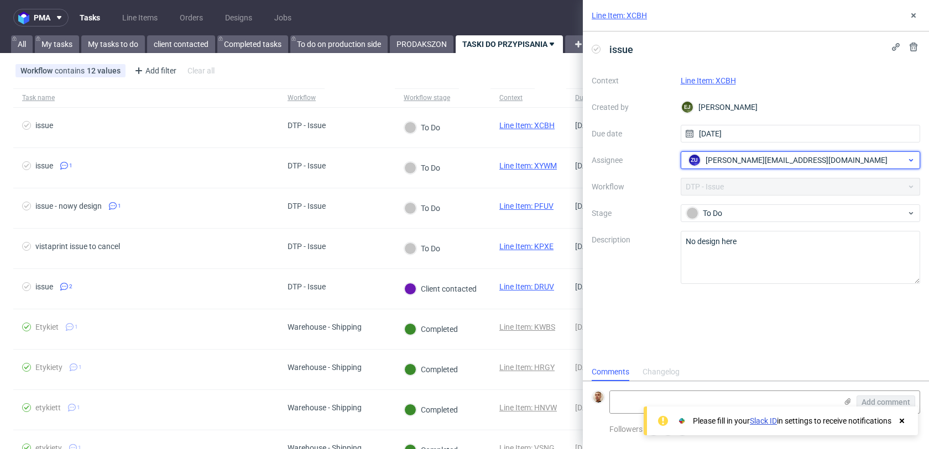
click at [740, 169] on div "zu [PERSON_NAME][EMAIL_ADDRESS][DOMAIN_NAME]" at bounding box center [796, 160] width 221 height 18
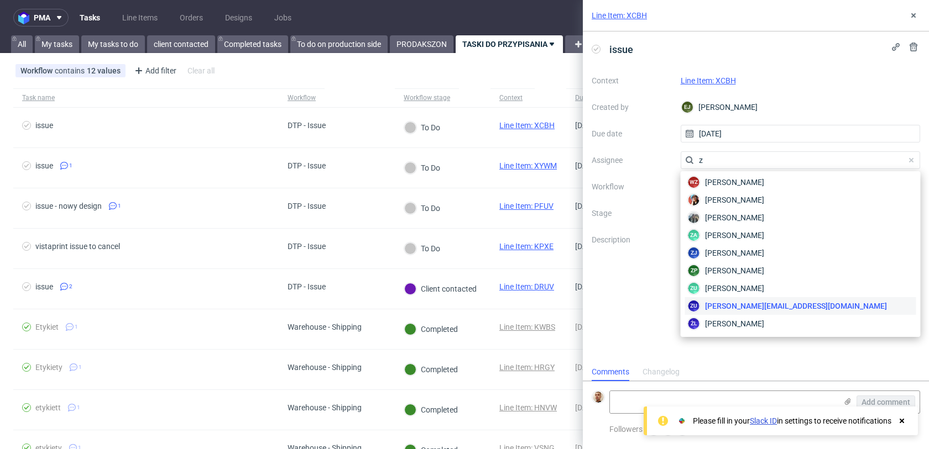
scroll to position [179, 0]
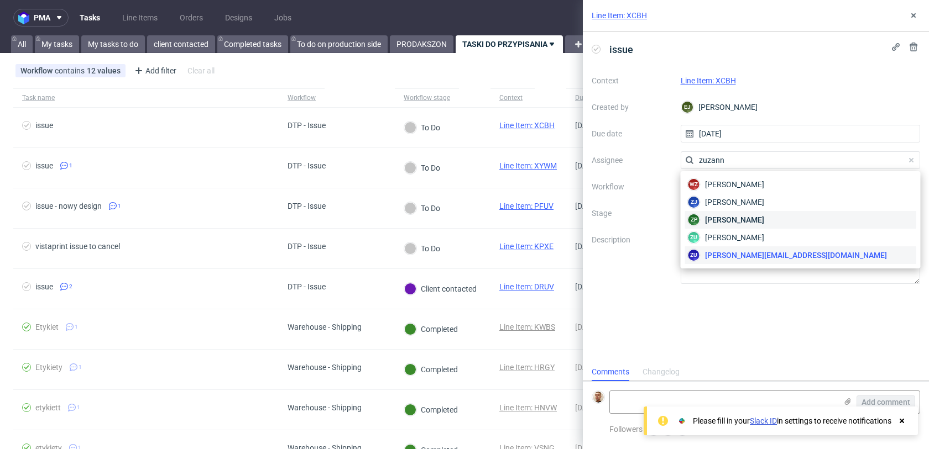
type input "zuzann"
click at [761, 216] on span "[PERSON_NAME]" at bounding box center [734, 220] width 59 height 11
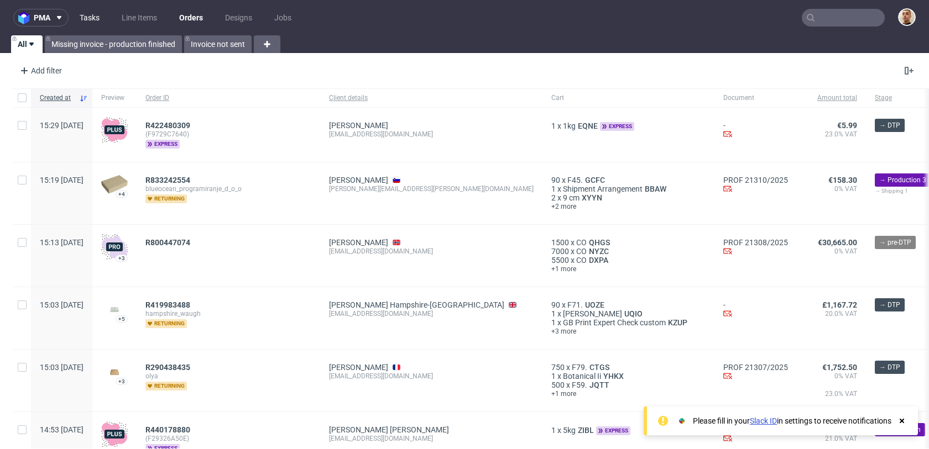
click at [80, 18] on link "Tasks" at bounding box center [89, 18] width 33 height 18
